Goal: Transaction & Acquisition: Subscribe to service/newsletter

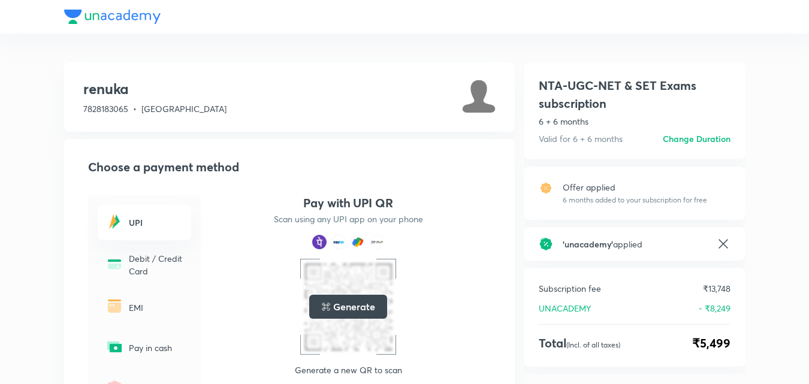
drag, startPoint x: 146, startPoint y: 215, endPoint x: 151, endPoint y: 220, distance: 6.8
click at [150, 219] on div "UPI" at bounding box center [144, 222] width 93 height 35
click at [147, 216] on h6 "UPI" at bounding box center [156, 222] width 55 height 13
